Goal: Contribute content: Contribute content

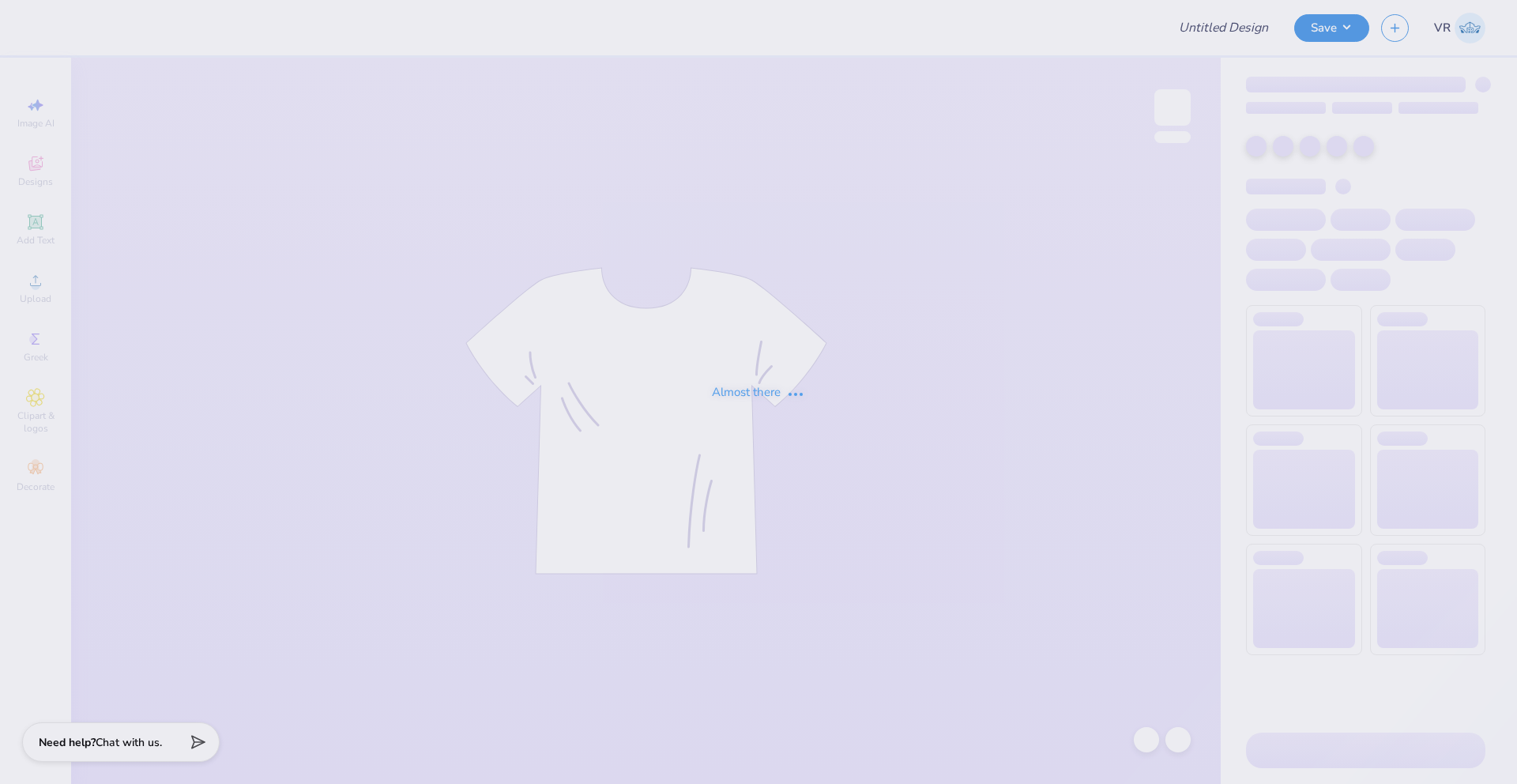
type input "Phi Delt Fall Rush Tshirt"
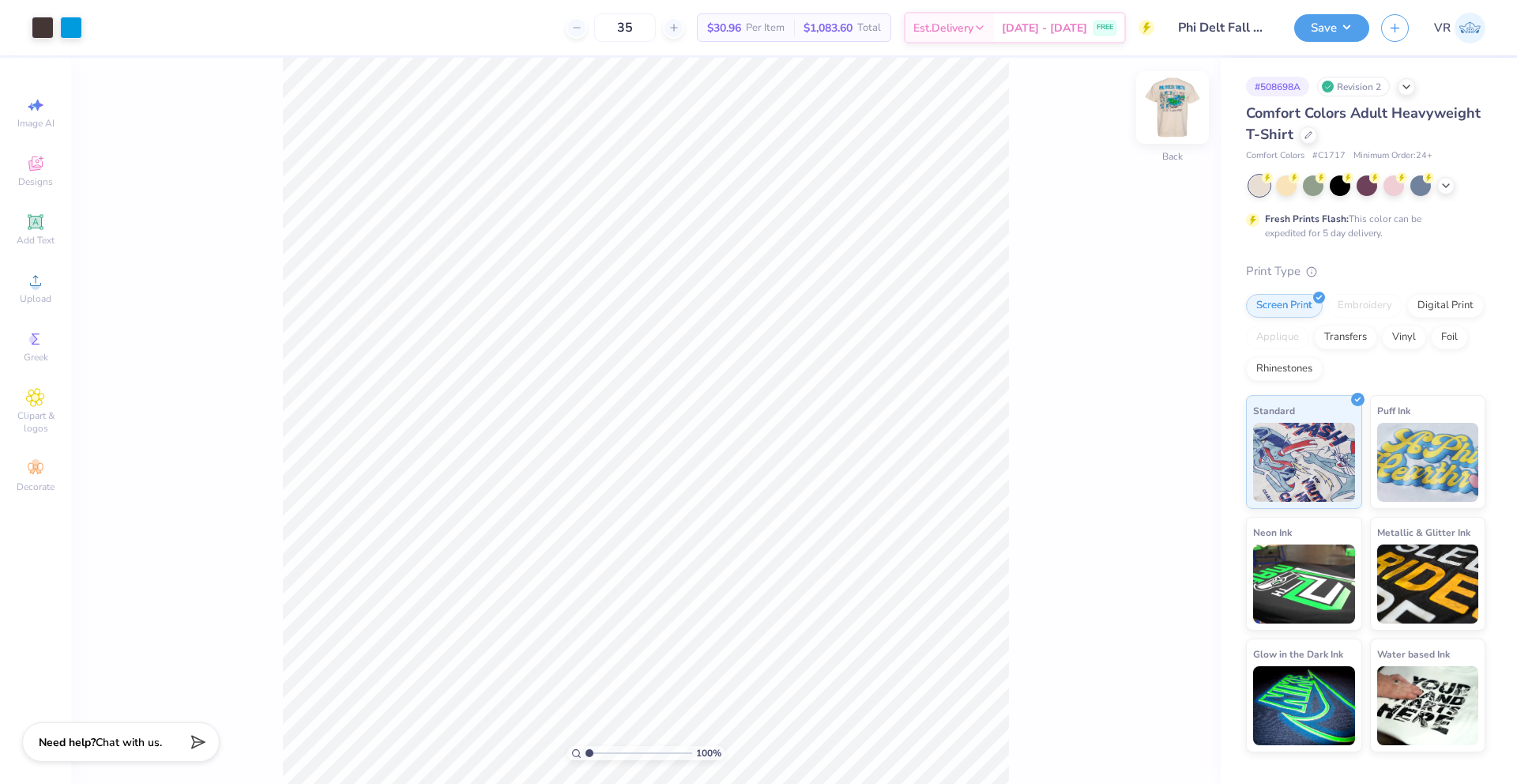
click at [1185, 103] on img at bounding box center [1172, 107] width 63 height 63
click at [43, 278] on icon at bounding box center [35, 279] width 19 height 19
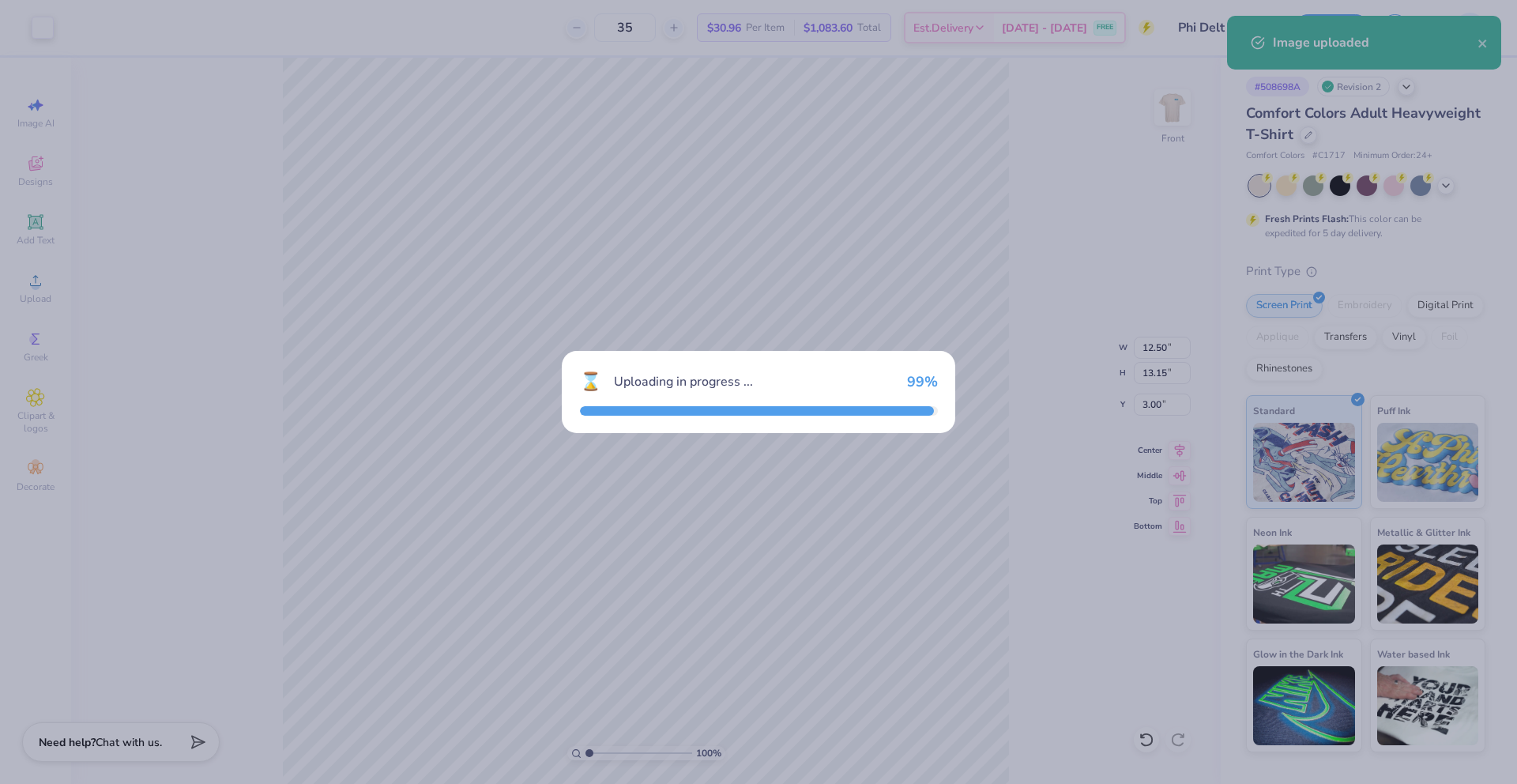
type input "14.53"
type input "7.24"
type input "10.13"
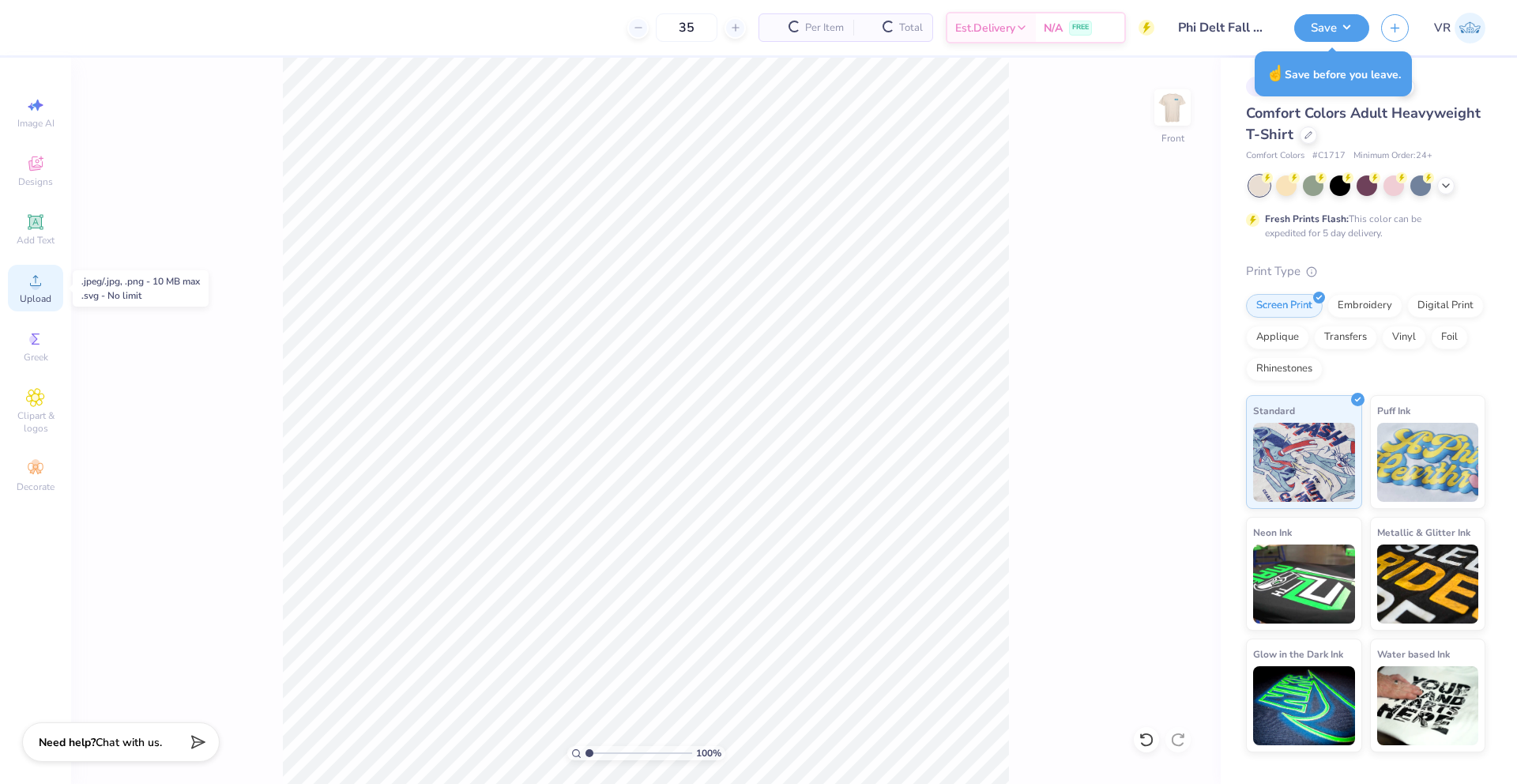
click at [32, 295] on span "Upload" at bounding box center [36, 298] width 32 height 12
click at [142, 311] on div "100 % Front" at bounding box center [646, 421] width 1150 height 726
click at [39, 280] on icon at bounding box center [35, 279] width 19 height 19
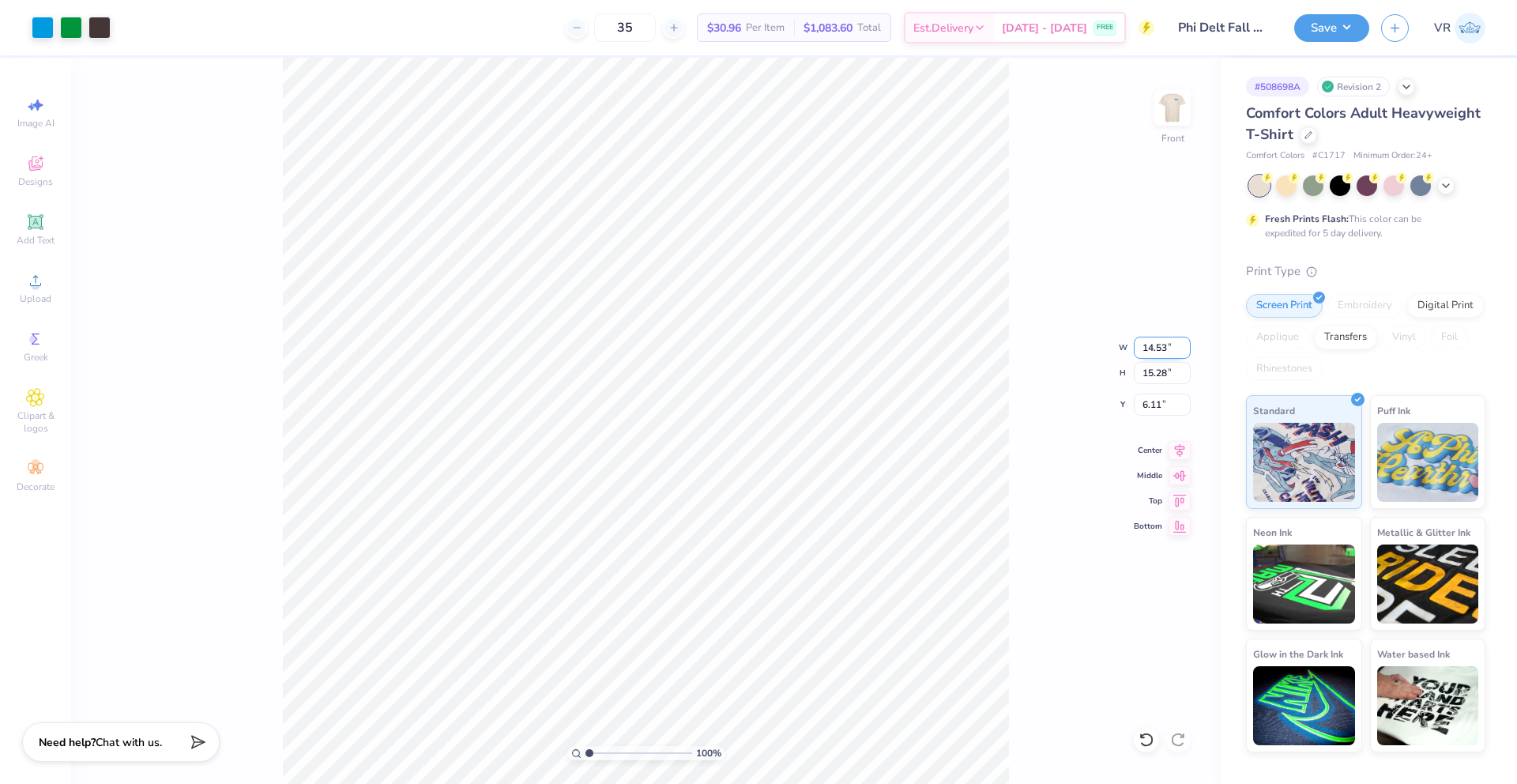
click at [1156, 355] on input "14.53" at bounding box center [1163, 347] width 57 height 22
drag, startPoint x: 1166, startPoint y: 377, endPoint x: 1040, endPoint y: 367, distance: 126.4
click at [1027, 365] on div "100 % Front W 14.1 14.1 " H 15.28 15.28 " Y 6.11 6.11 " Center Middle Top Bottom" at bounding box center [646, 421] width 1150 height 726
type input "14.10"
type input "14.83"
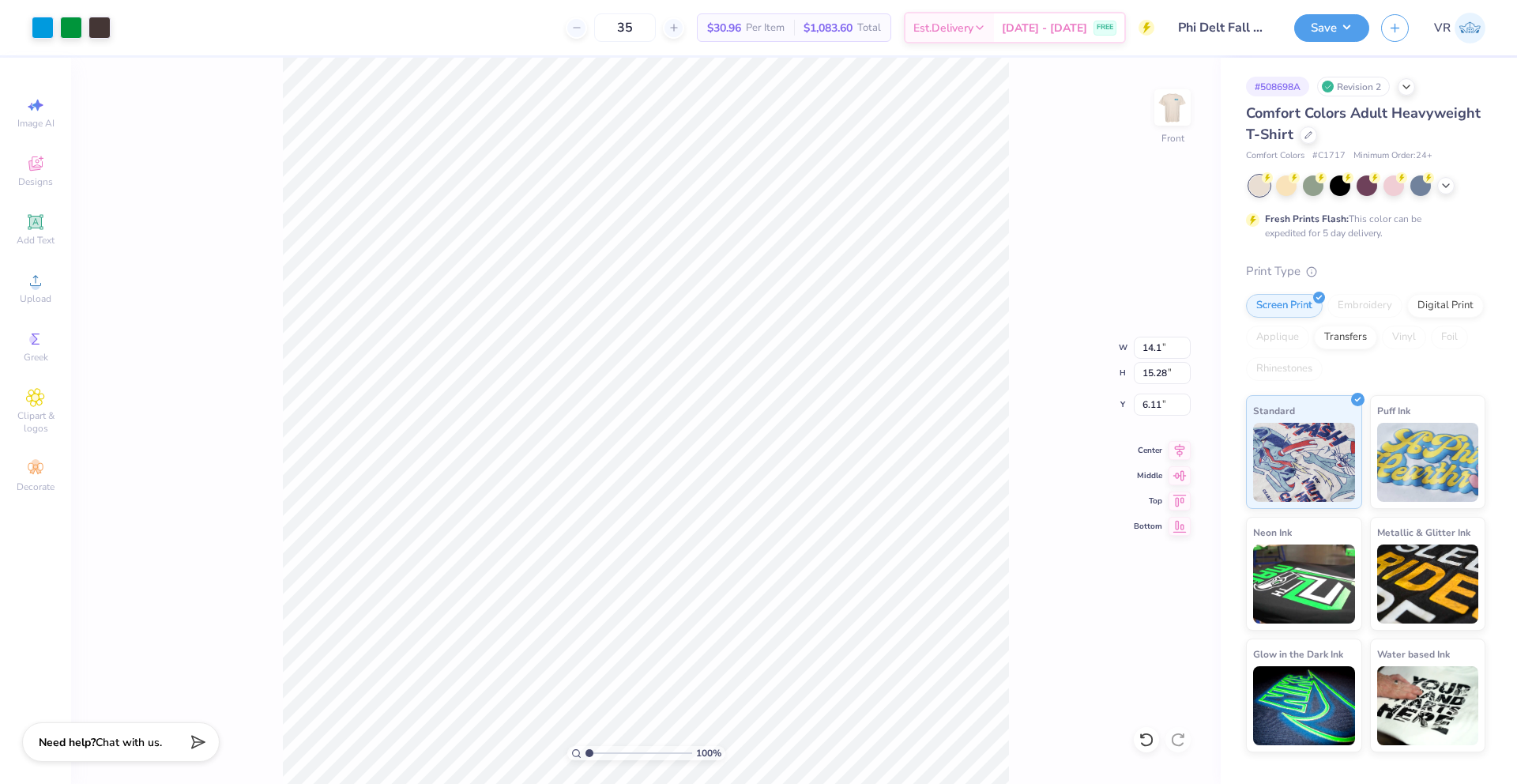
type input "6.34"
click at [1148, 402] on input "6.34" at bounding box center [1163, 404] width 57 height 22
type input "12.17"
click at [1154, 360] on div "100 % Front W 14.10 14.10 " H 14.83 14.83 " Y 12.17 12.17 " Center Middle Top B…" at bounding box center [646, 421] width 1150 height 726
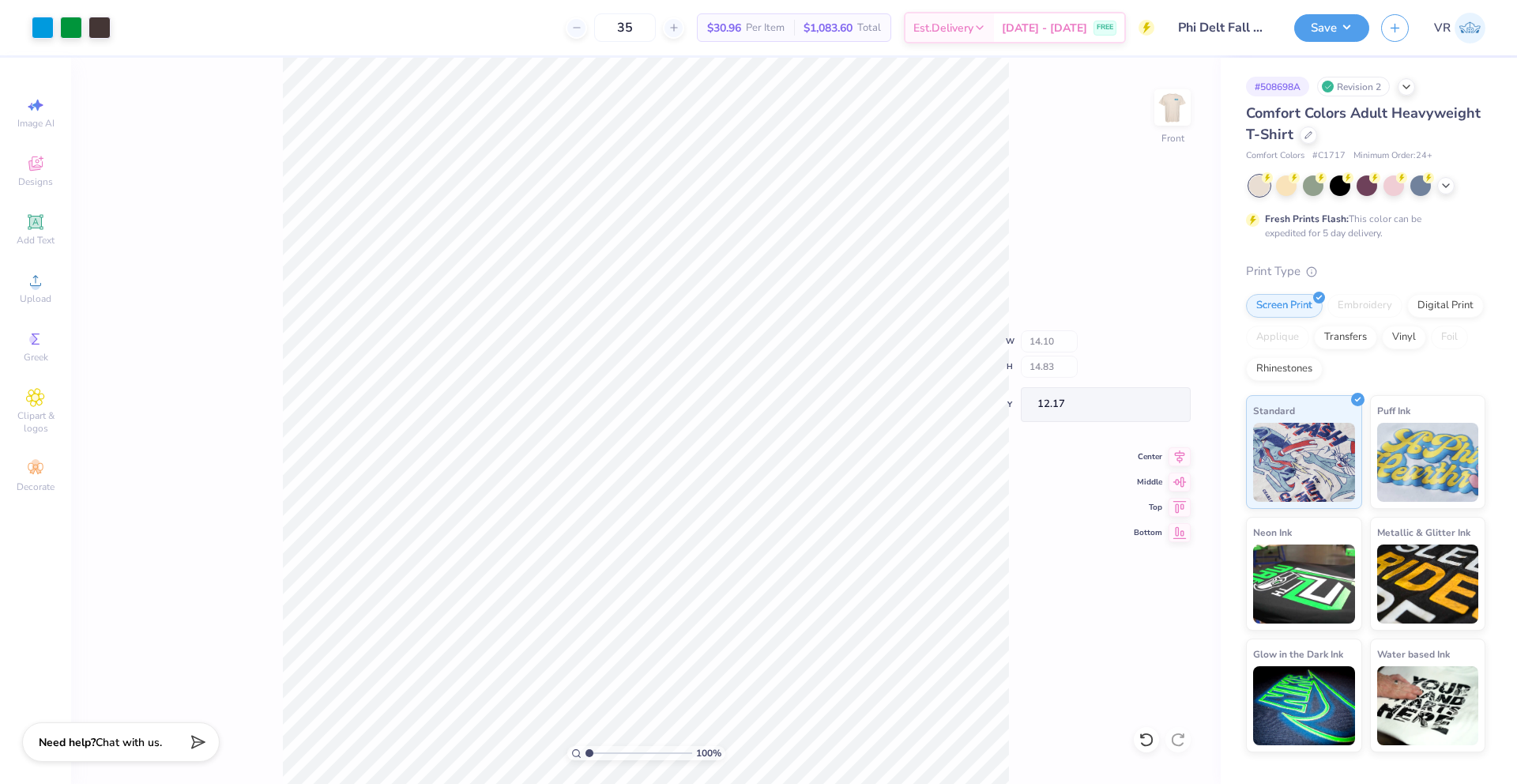
click at [1154, 360] on div "100 % Front W 14.10 H 14.83 Y 12.17 Center Middle Top Bottom" at bounding box center [646, 421] width 1150 height 726
click at [1164, 348] on input "14.10" at bounding box center [1163, 347] width 57 height 22
type input "1"
type input "14.59"
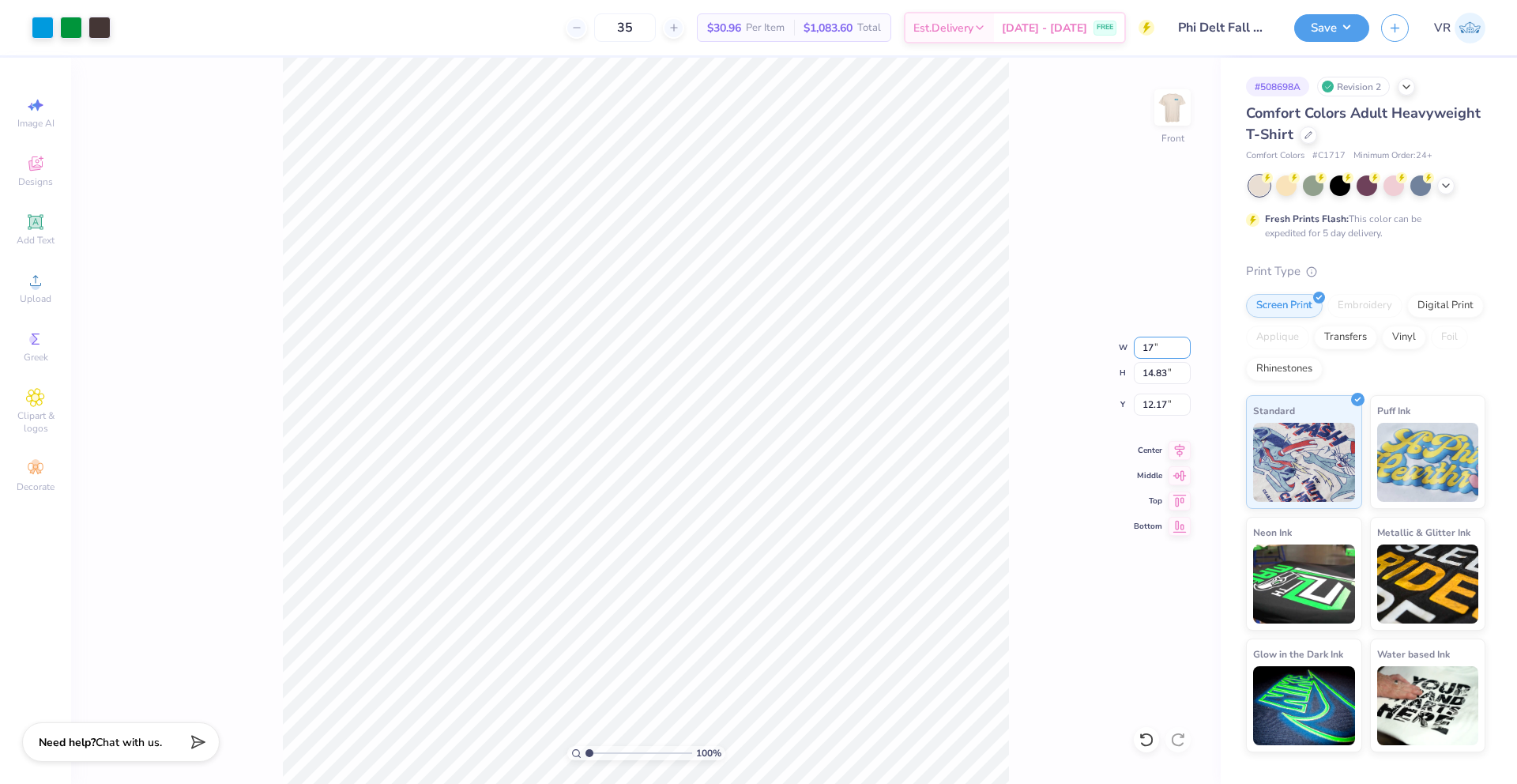
type input "15.35"
type input "11.65"
click at [1150, 740] on icon at bounding box center [1147, 740] width 16 height 16
type input "14.10"
type input "14.83"
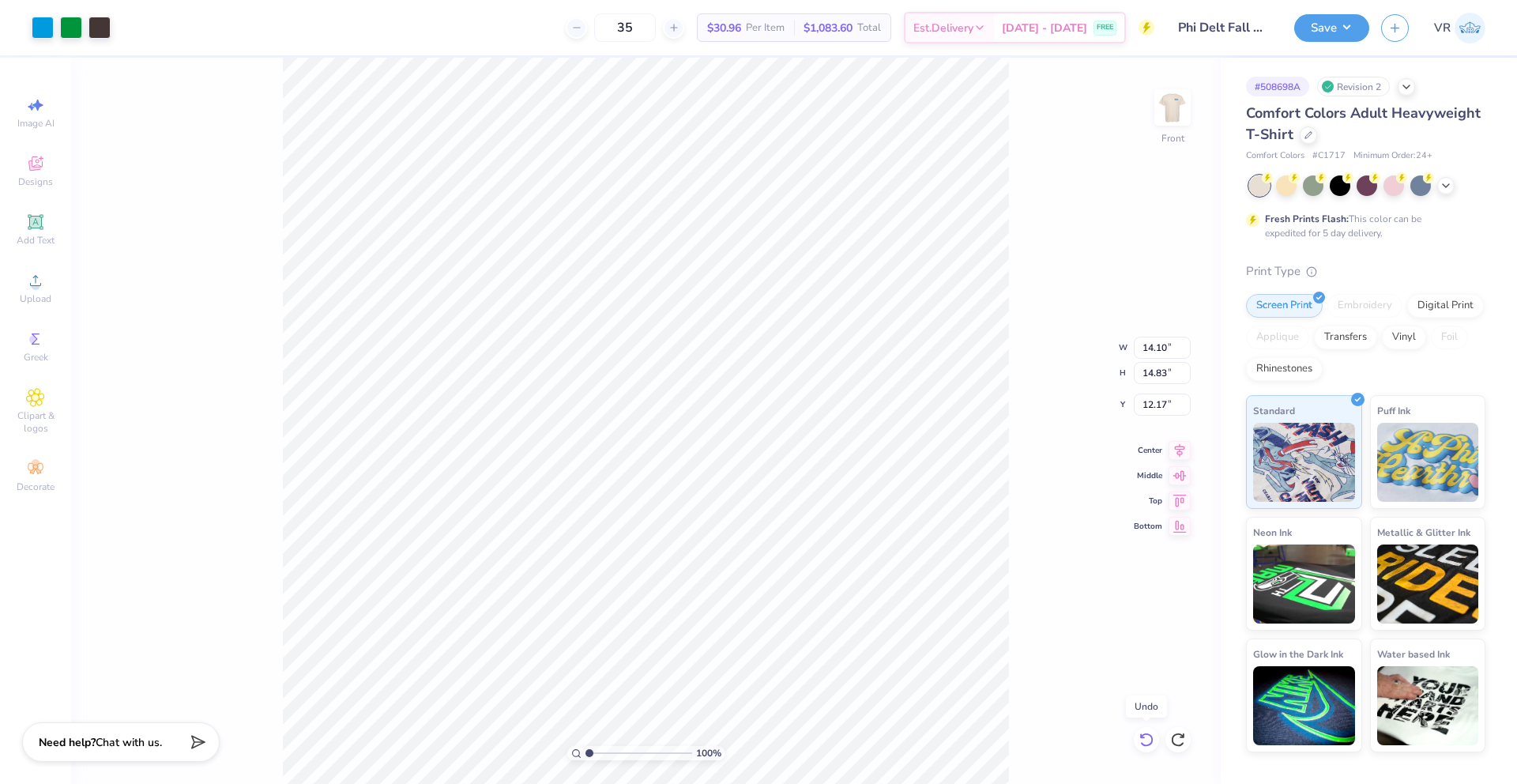
click at [1145, 736] on icon at bounding box center [1147, 740] width 16 height 16
type input "6.34"
click at [1144, 735] on icon at bounding box center [1147, 740] width 16 height 16
type input "14.53"
type input "15.28"
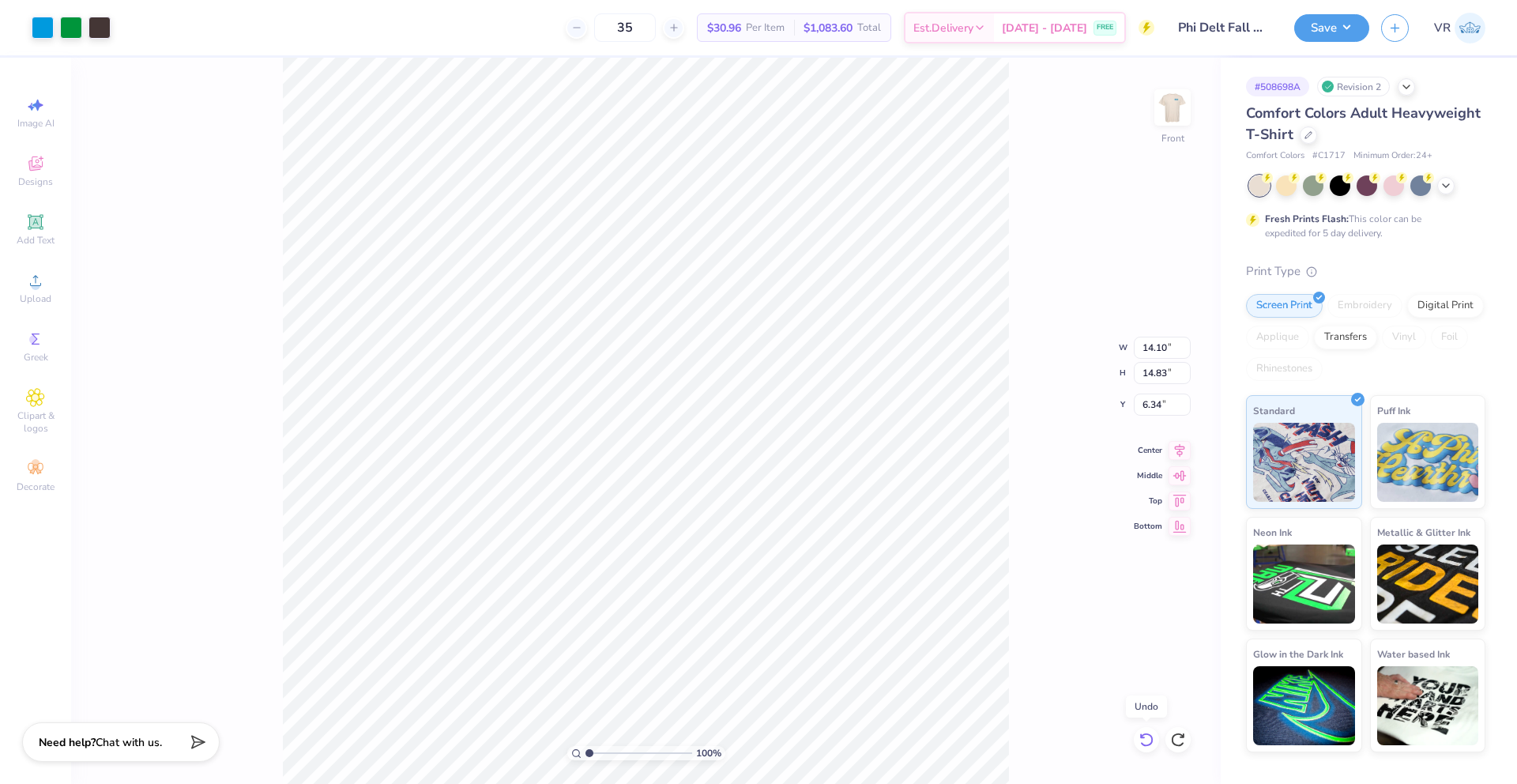
type input "6.11"
click at [1143, 735] on icon at bounding box center [1146, 740] width 13 height 14
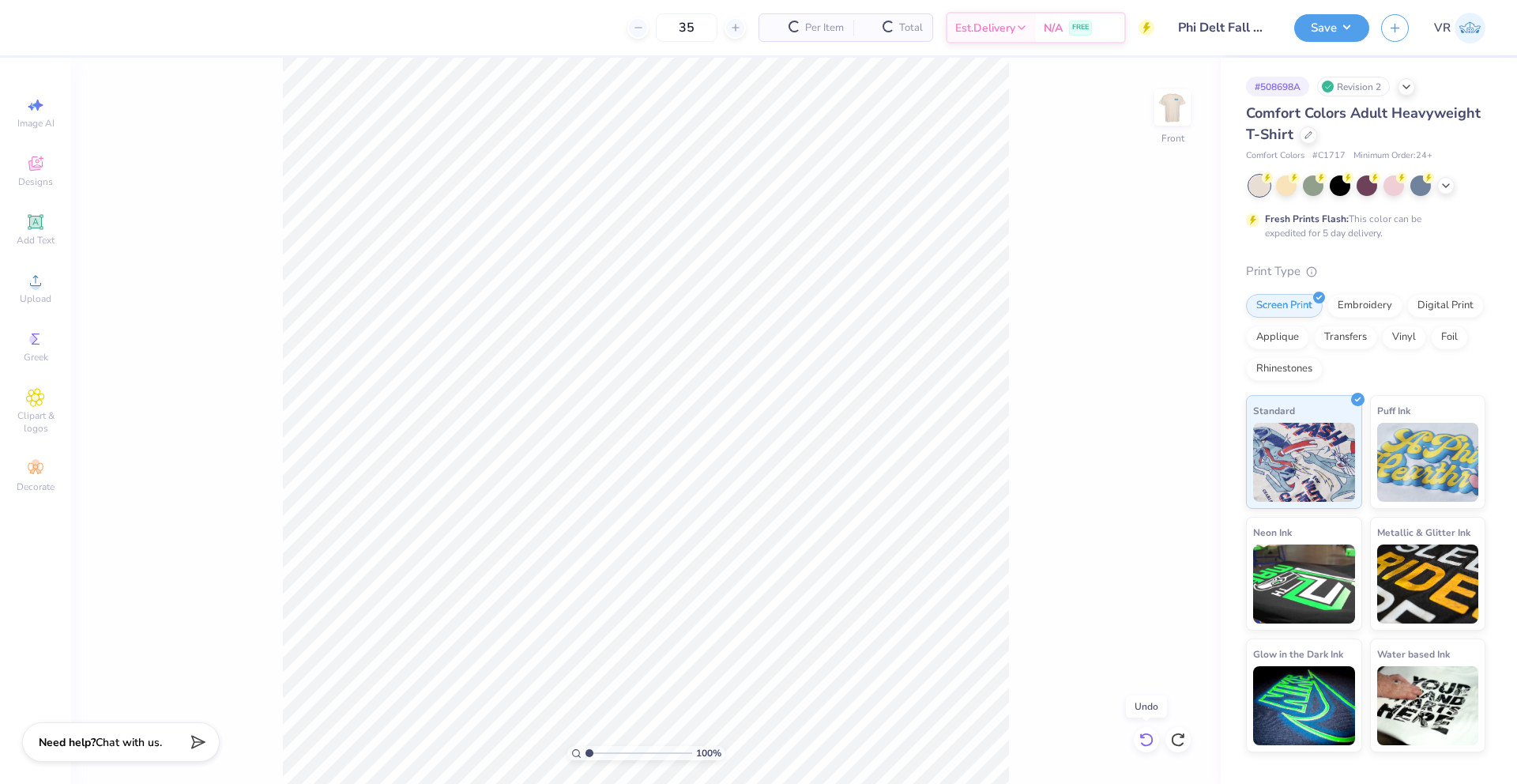
click at [1141, 731] on icon at bounding box center [1147, 740] width 16 height 16
click at [37, 284] on circle at bounding box center [36, 286] width 9 height 9
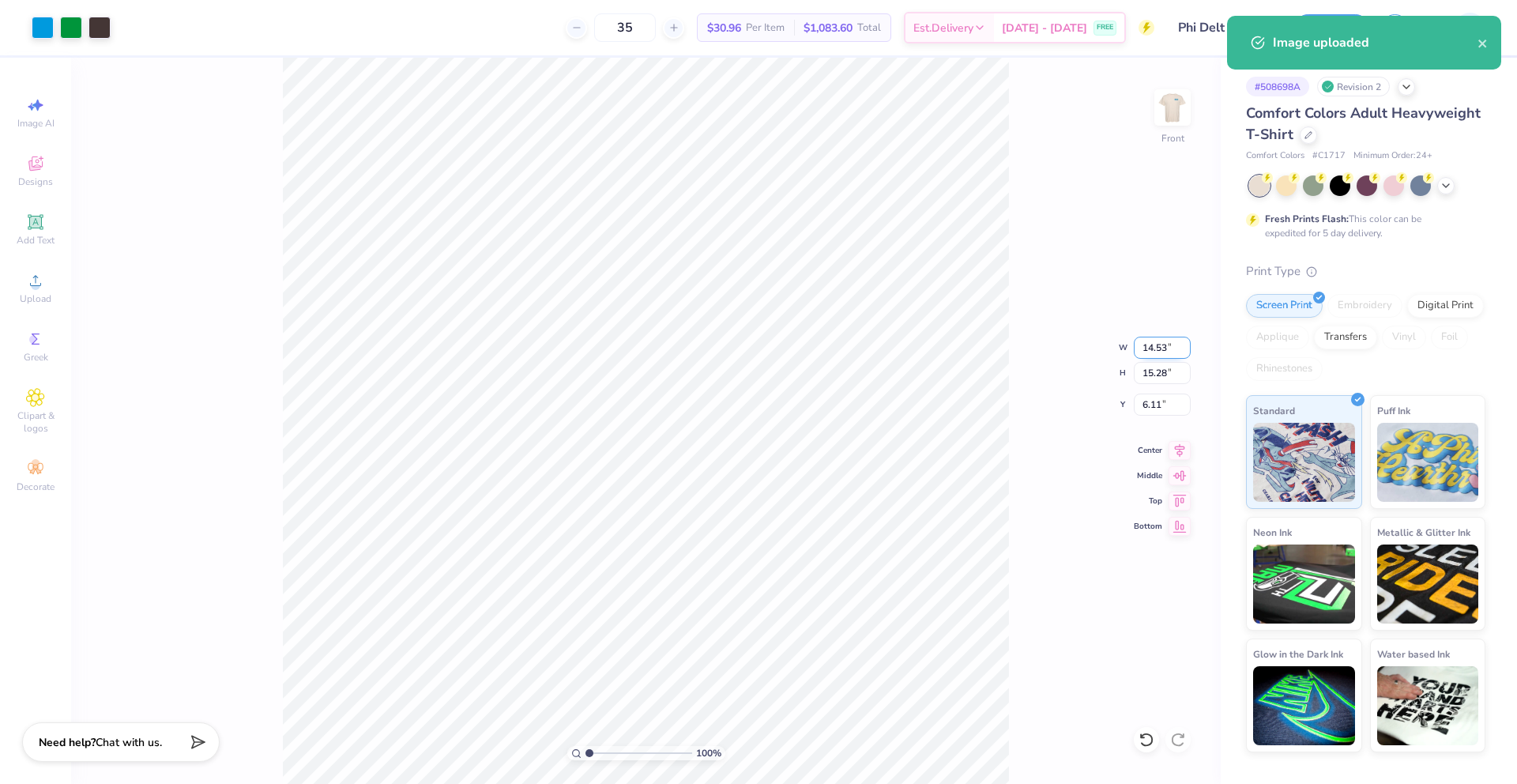
click at [1141, 348] on input "14.53" at bounding box center [1163, 347] width 57 height 22
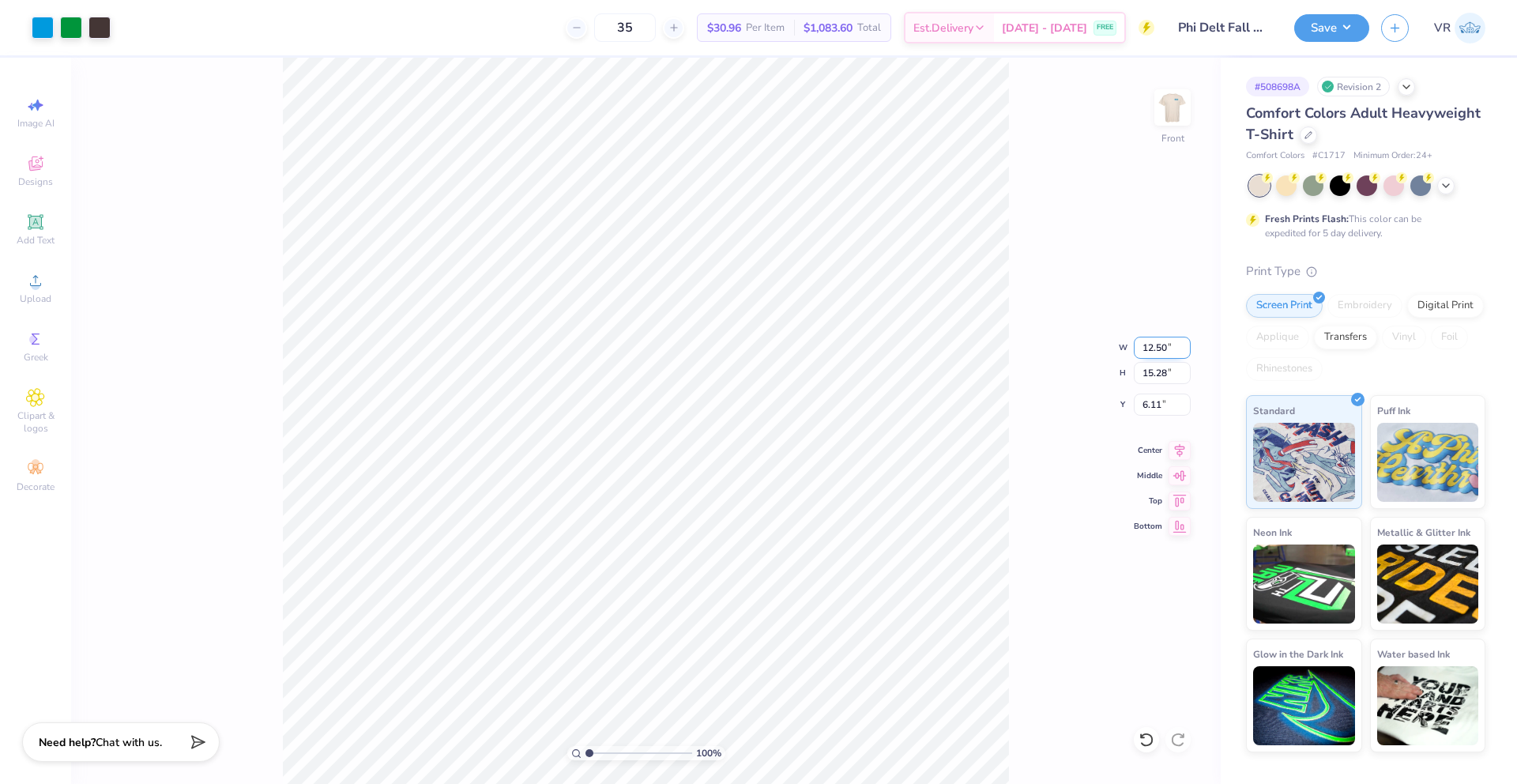
type input "12.50"
type input "13.15"
click at [1140, 404] on input "7.18" at bounding box center [1163, 404] width 57 height 22
type input "3.50"
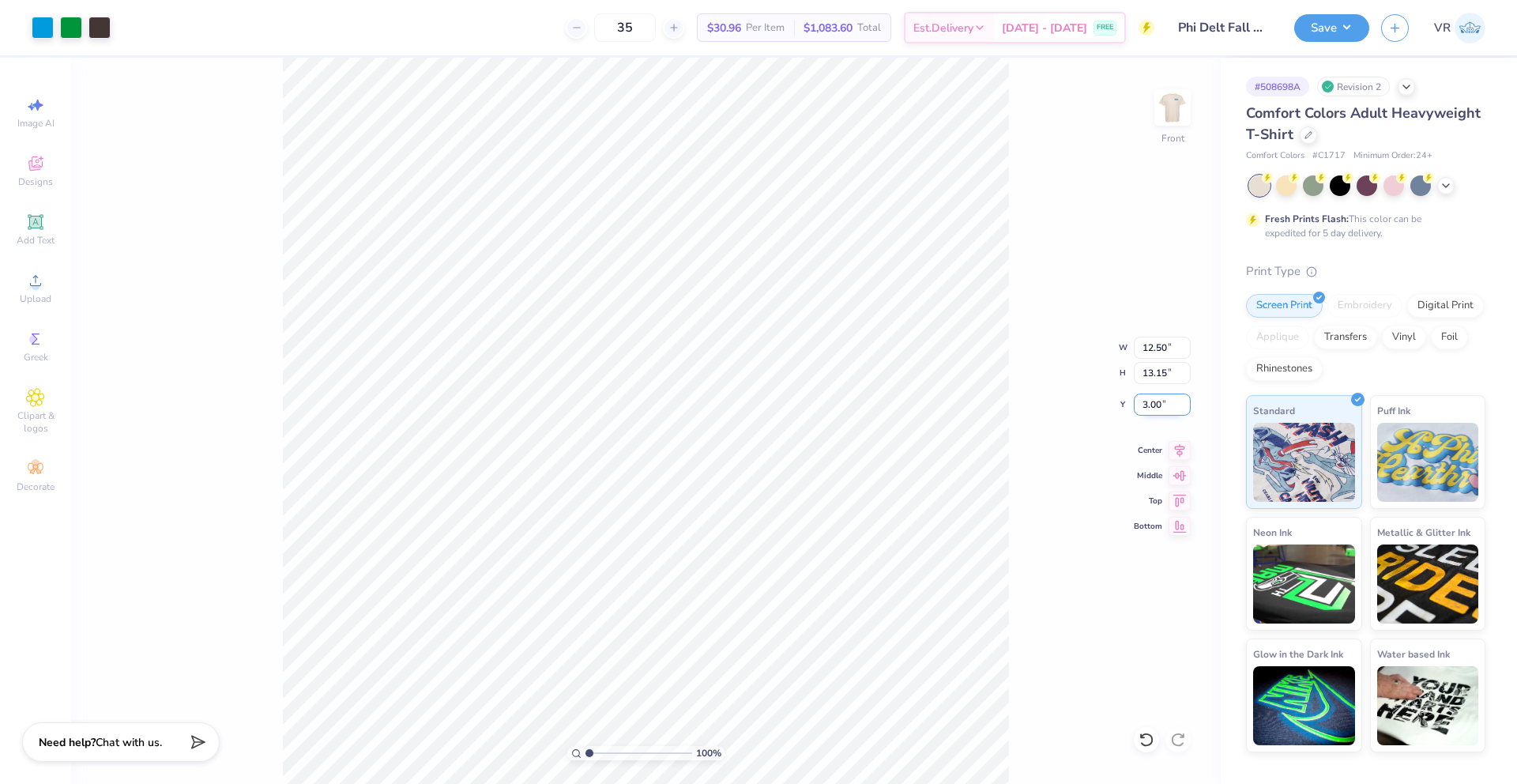
click at [1147, 403] on input "3.00" at bounding box center [1163, 404] width 57 height 22
click at [1157, 408] on input "2.00" at bounding box center [1163, 404] width 57 height 22
type input "3.00"
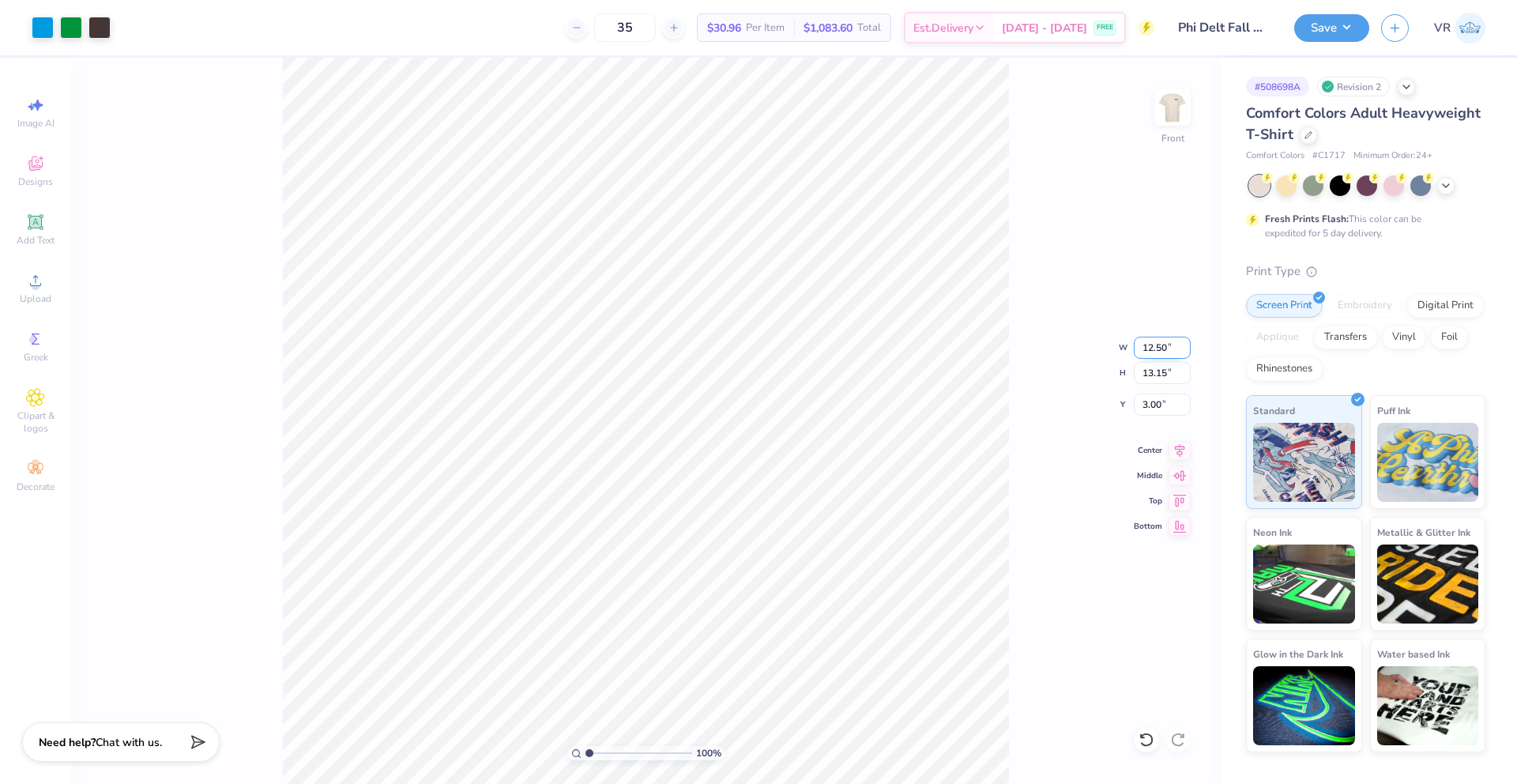
click at [1164, 353] on input "12.50" at bounding box center [1163, 347] width 57 height 22
click at [1164, 352] on input "12.50" at bounding box center [1163, 347] width 57 height 22
type input "14.59"
type input "15.35"
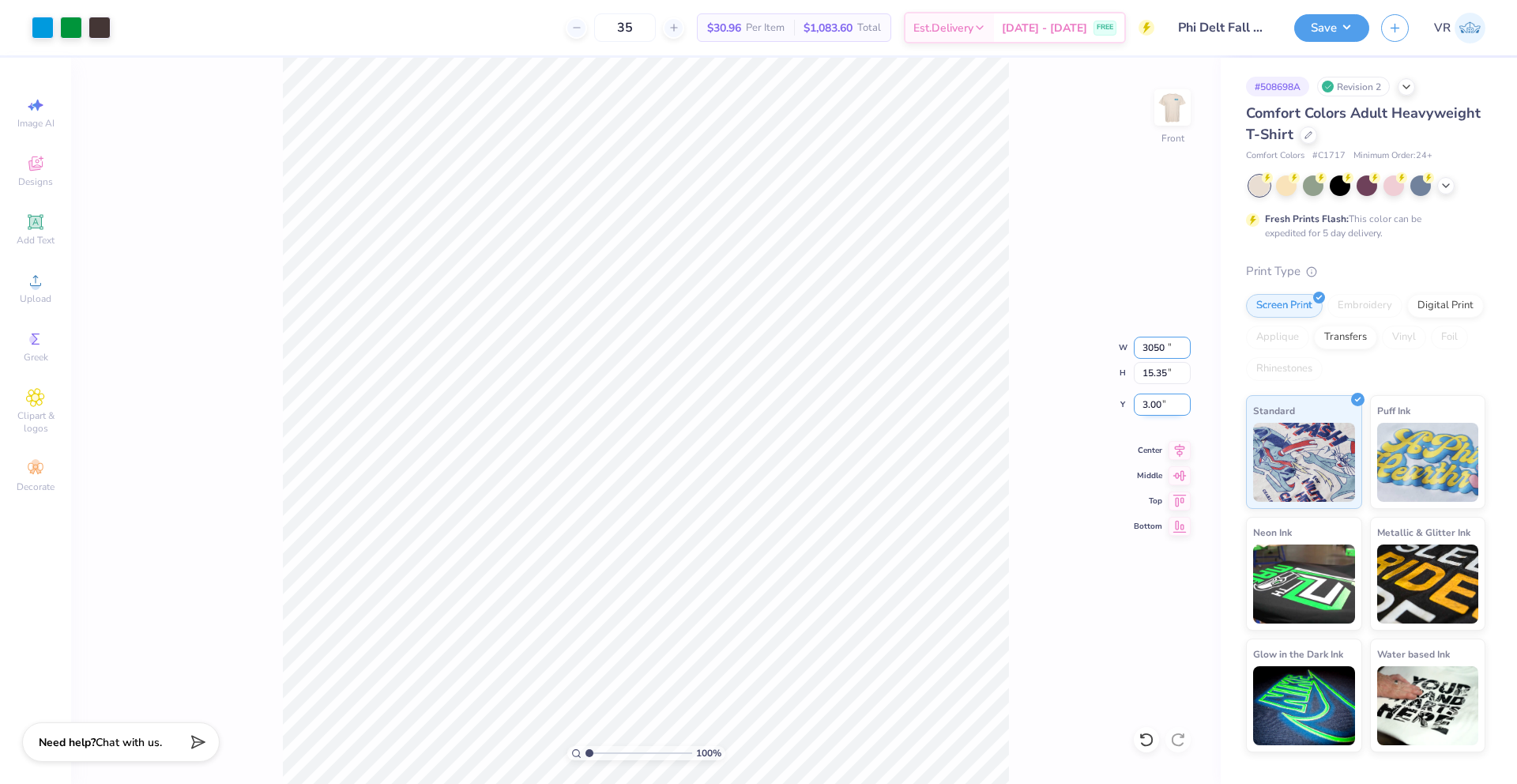
type input "1.90"
click at [1143, 375] on input "15.35" at bounding box center [1163, 373] width 57 height 22
click at [1161, 346] on input "14.59" at bounding box center [1163, 347] width 57 height 22
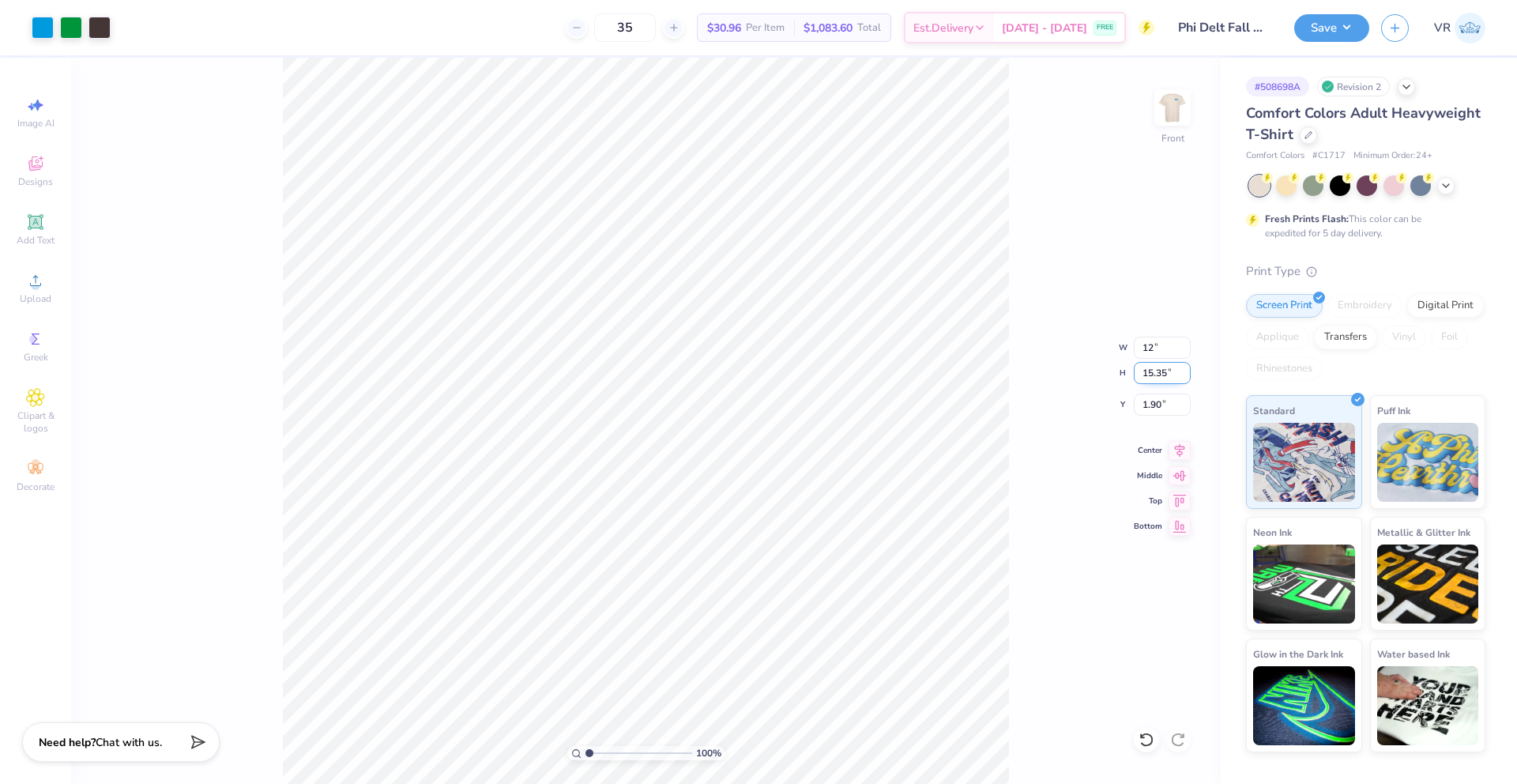
click at [1157, 376] on input "15.35" at bounding box center [1163, 373] width 57 height 22
type input "12.00"
type input "12.62"
type input "3.26"
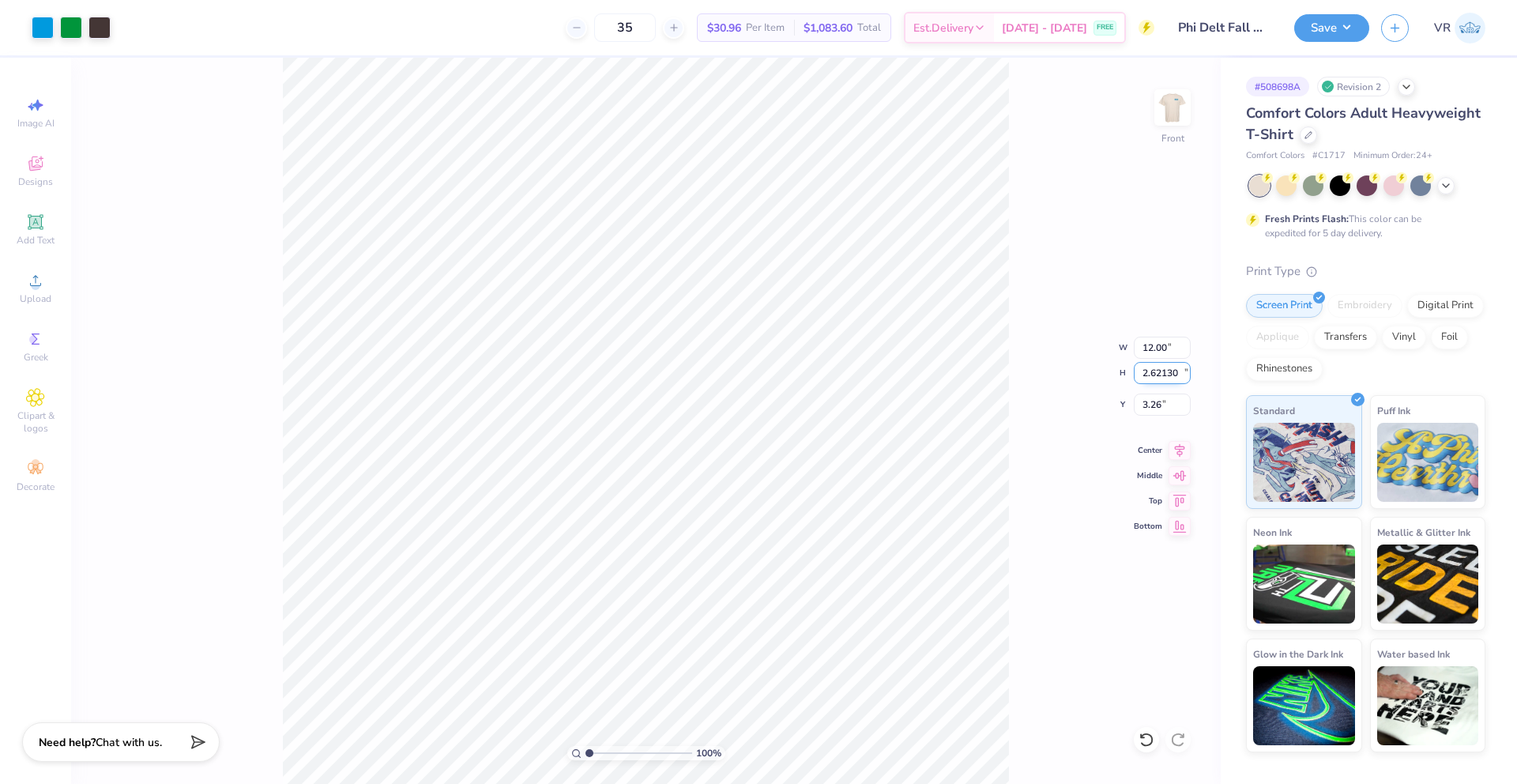
type input "12.62"
click at [1174, 110] on img at bounding box center [1172, 107] width 63 height 63
